Goal: Task Accomplishment & Management: Use online tool/utility

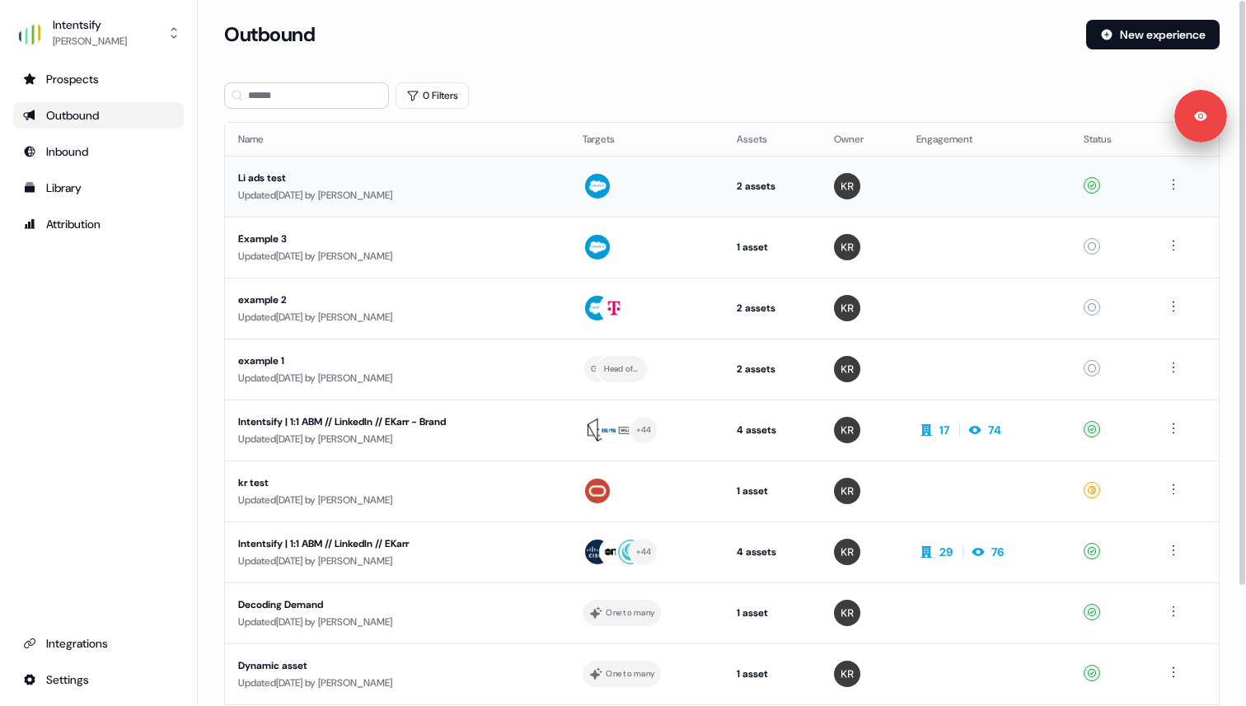
click at [322, 168] on td "Li ads test Updated [DATE] by [PERSON_NAME]" at bounding box center [397, 186] width 344 height 61
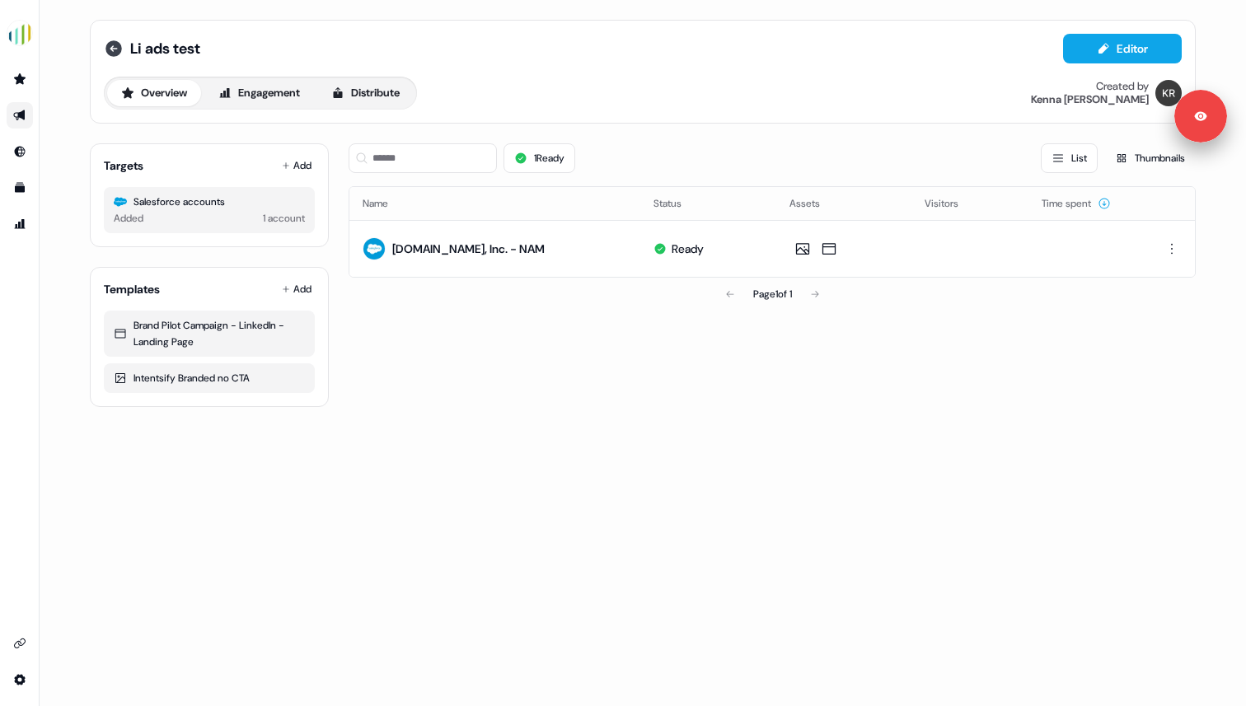
click at [119, 48] on icon at bounding box center [113, 48] width 16 height 16
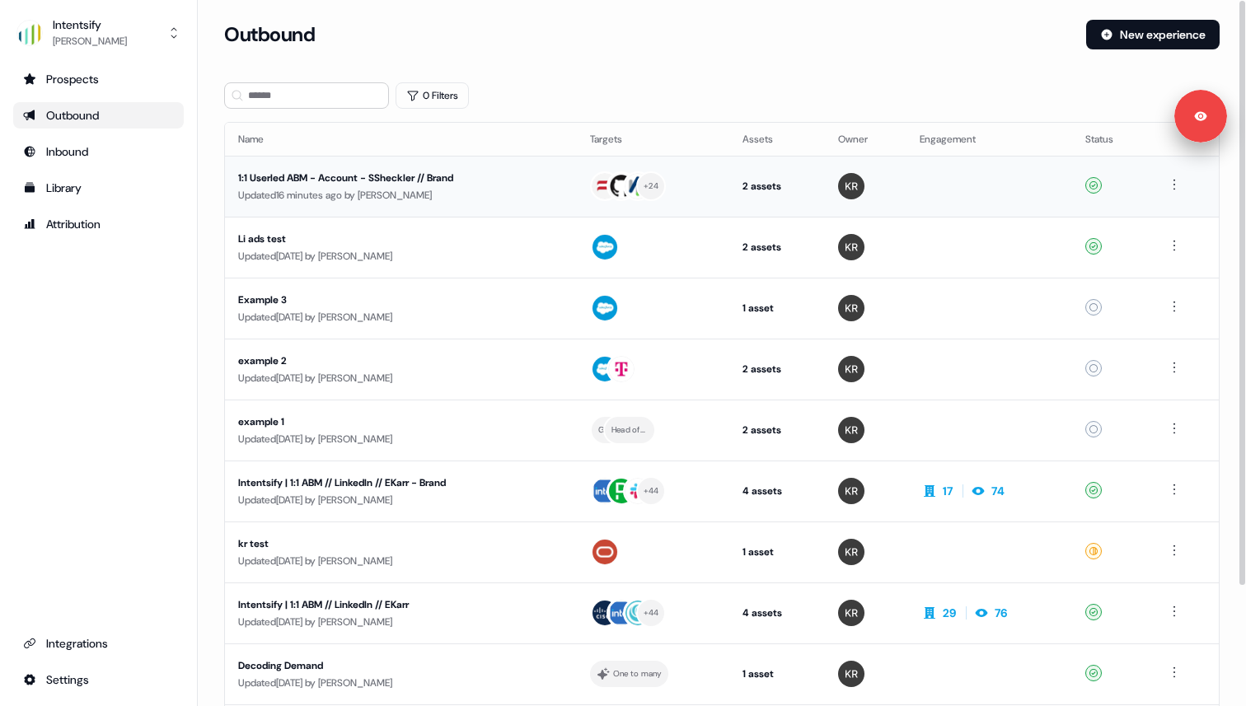
click at [492, 181] on div "1:1 Userled ABM - Account - SSheckler // Brand" at bounding box center [394, 178] width 312 height 16
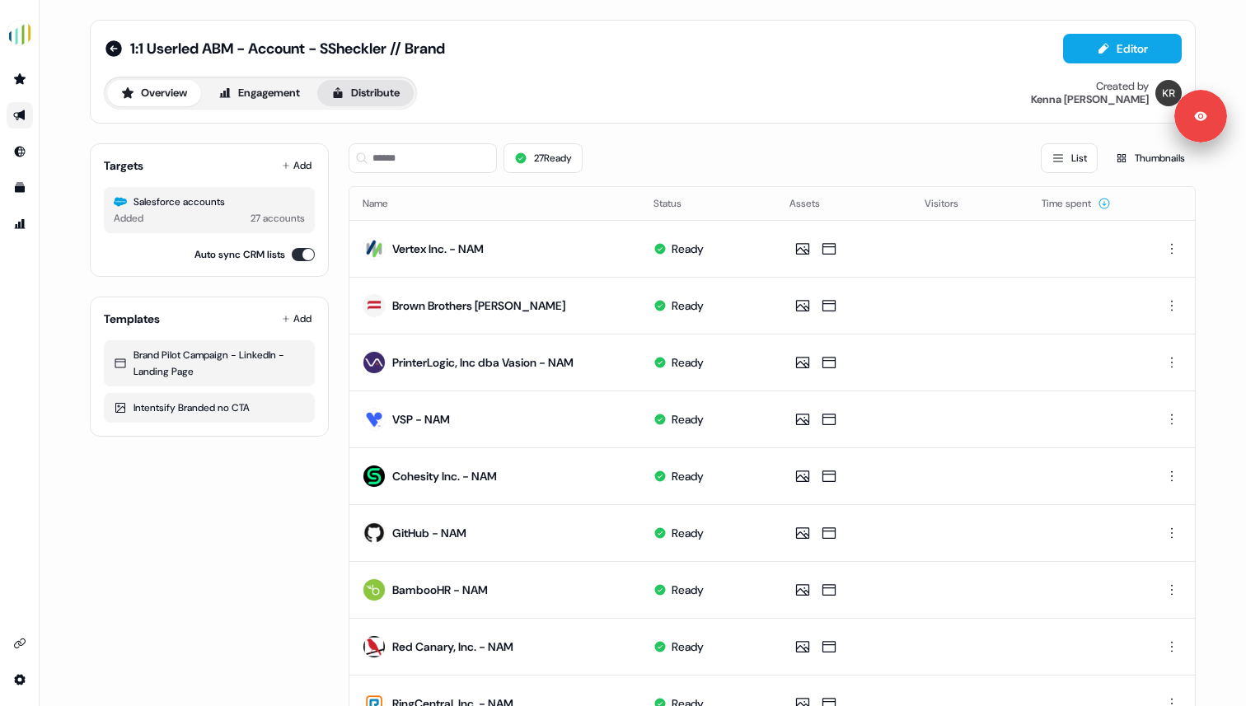
click at [390, 101] on button "Distribute" at bounding box center [365, 93] width 96 height 26
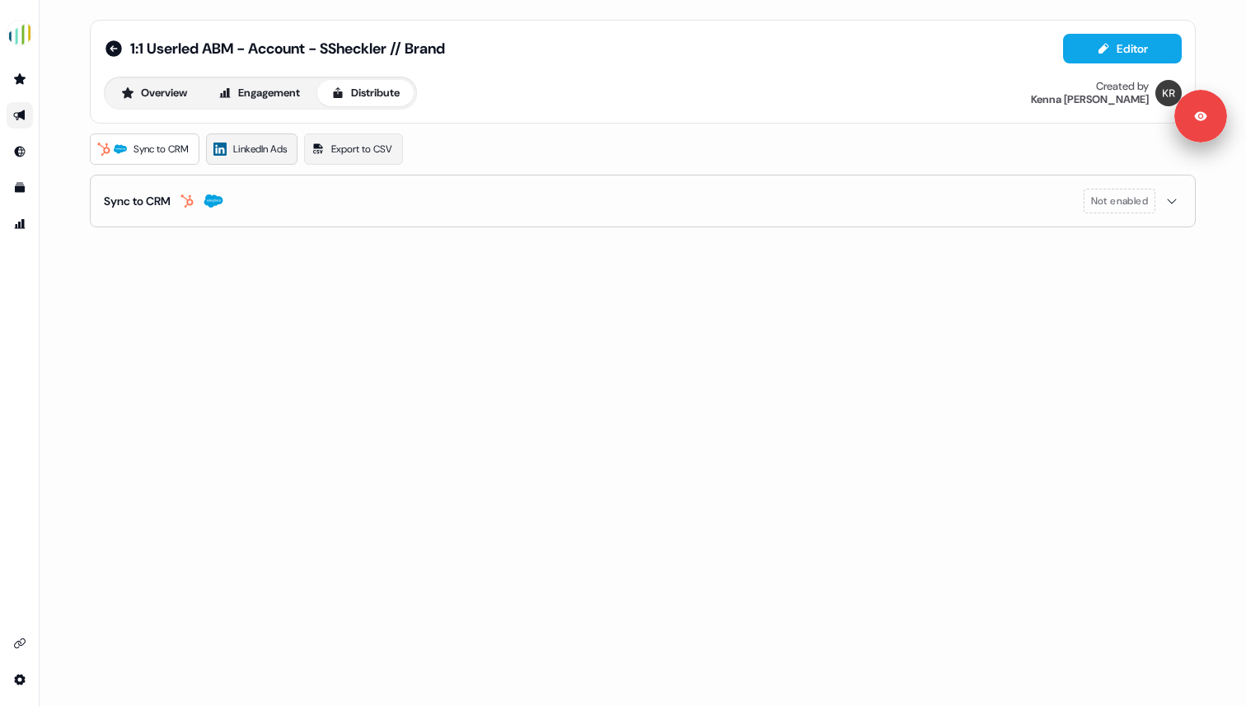
click at [246, 150] on span "LinkedIn Ads" at bounding box center [260, 149] width 54 height 16
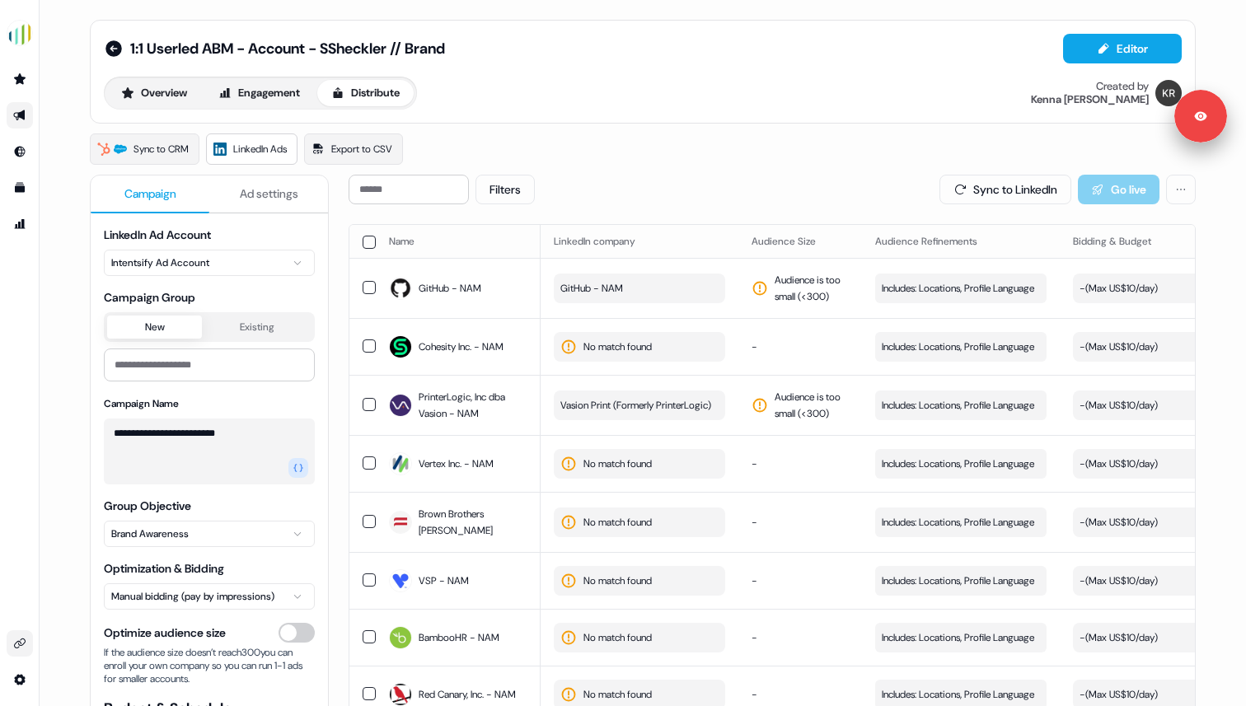
click at [12, 634] on link "Go to integrations" at bounding box center [20, 643] width 26 height 26
click at [26, 635] on link "Go to integrations" at bounding box center [20, 643] width 26 height 26
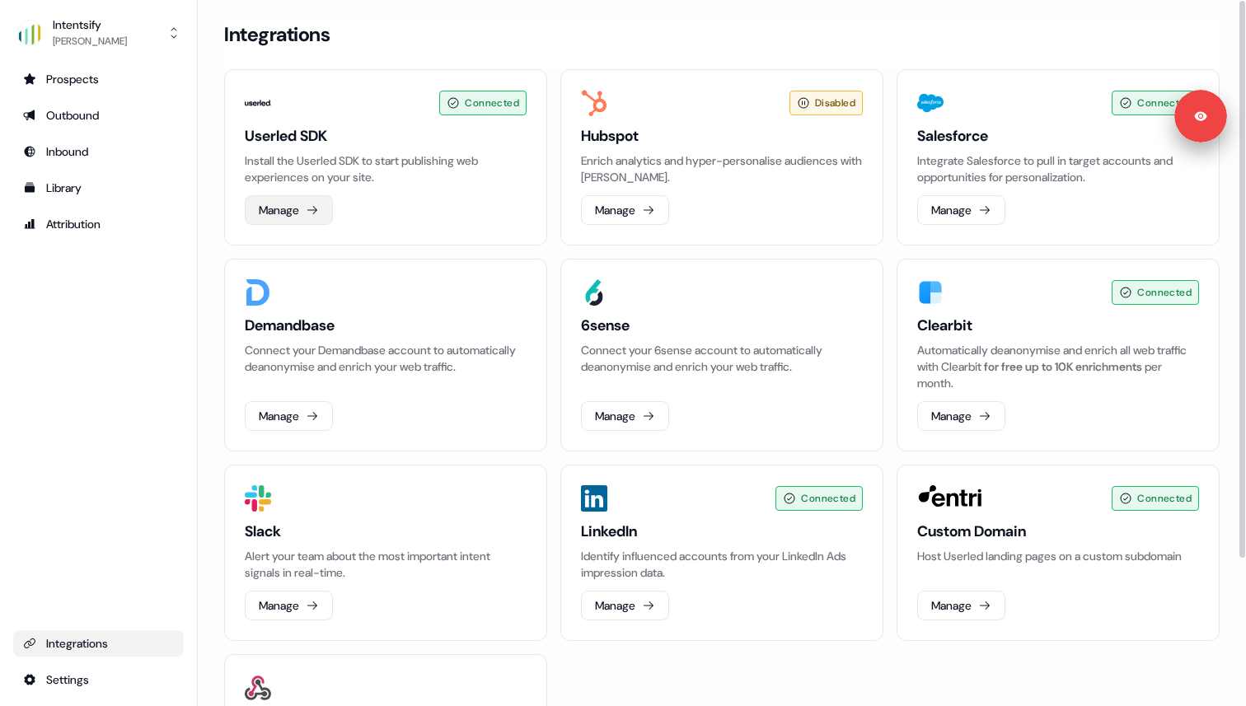
click at [285, 204] on button "Manage" at bounding box center [289, 210] width 88 height 30
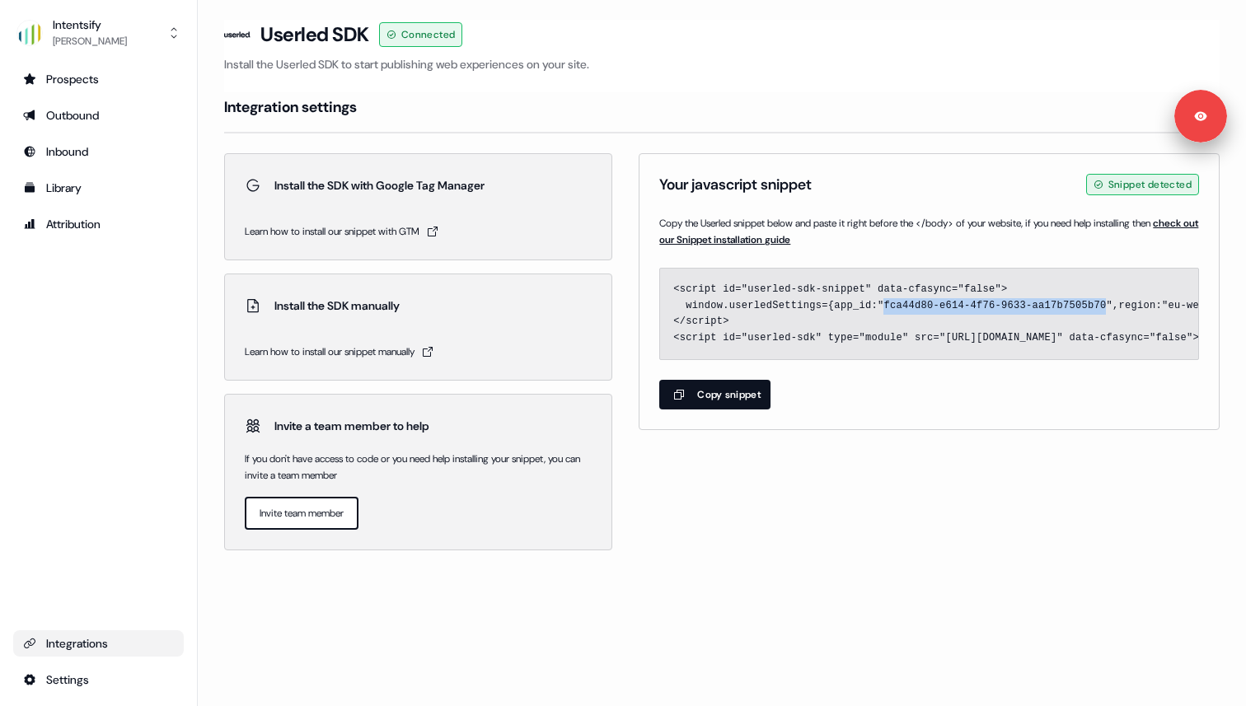
drag, startPoint x: 884, startPoint y: 303, endPoint x: 1110, endPoint y: 310, distance: 225.9
copy code "fca44d80-e614-4f76-9633-aa17b7505b70"
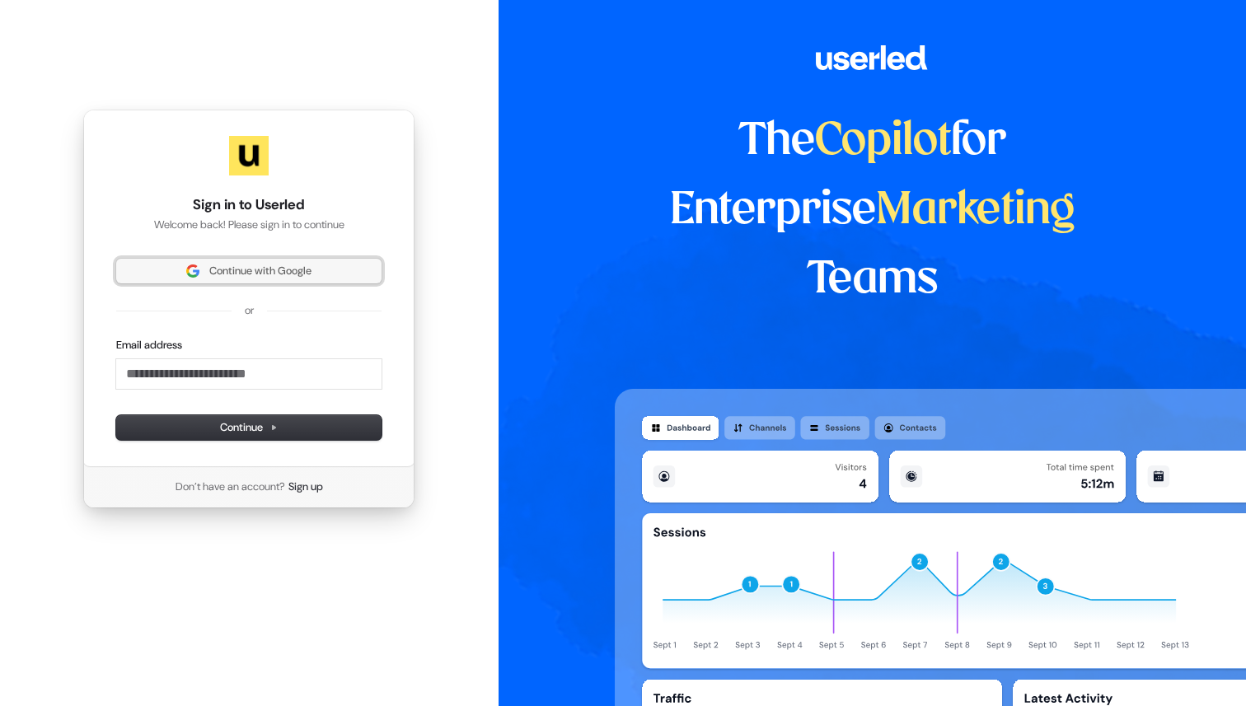
click at [239, 271] on span "Continue with Google" at bounding box center [260, 271] width 102 height 15
